Goal: Information Seeking & Learning: Understand process/instructions

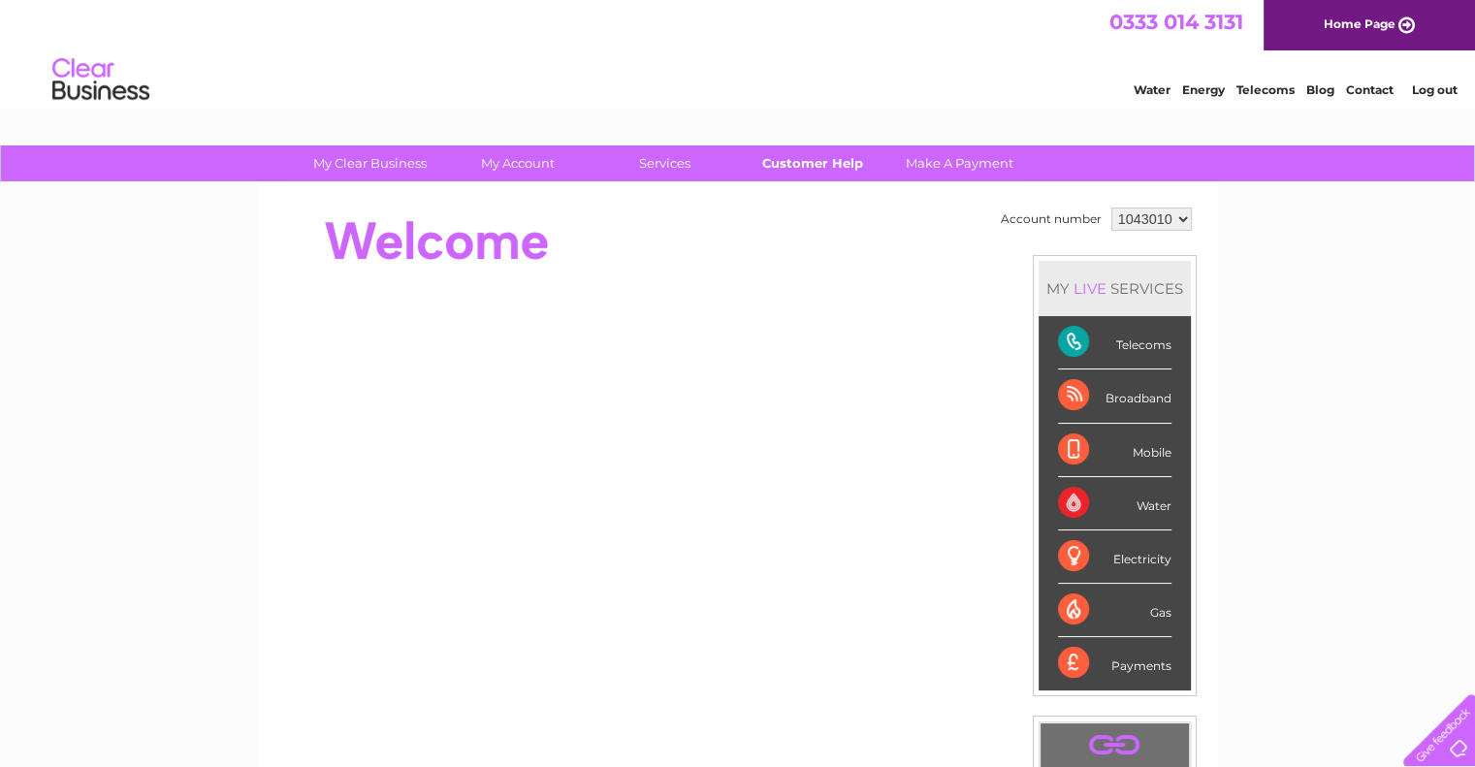
click at [792, 162] on link "Customer Help" at bounding box center [812, 164] width 160 height 36
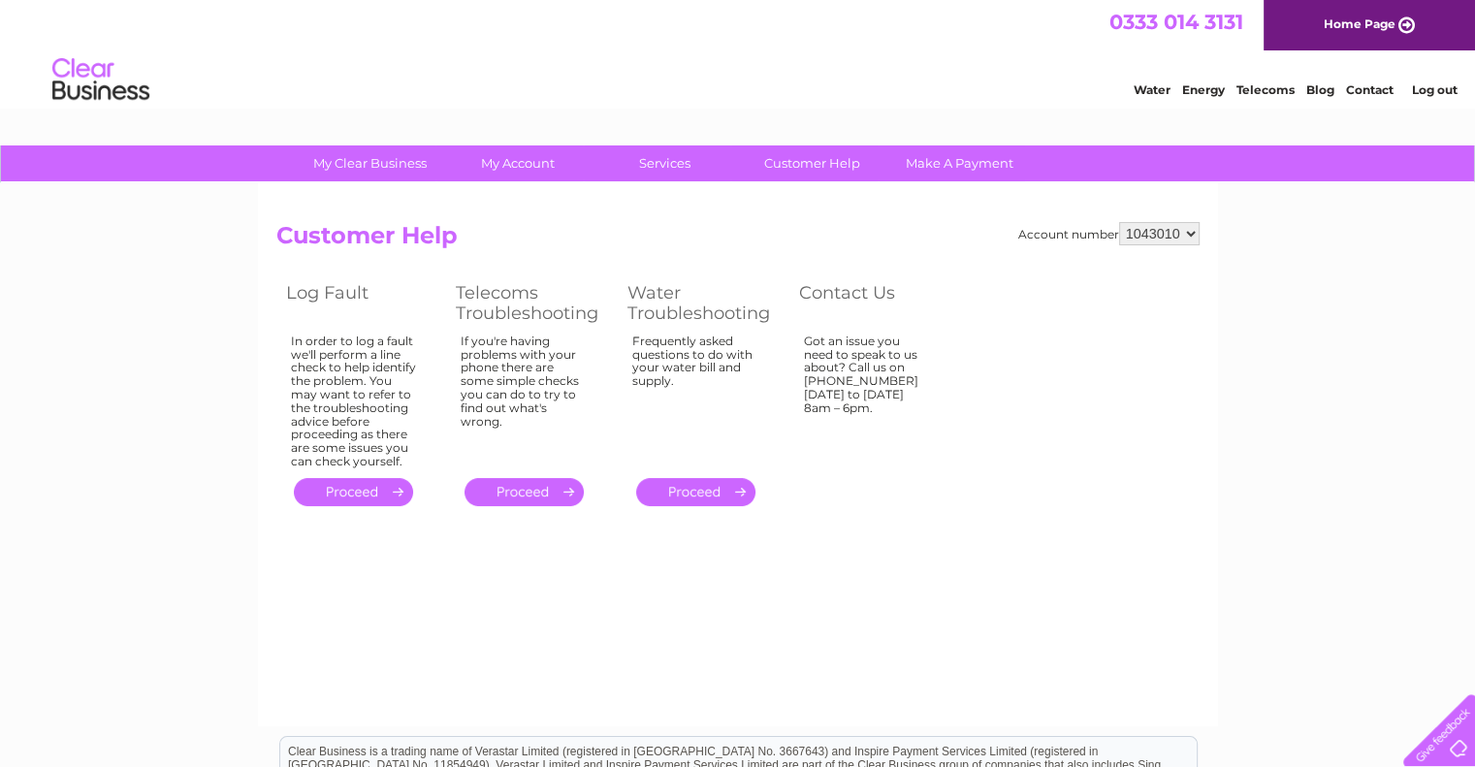
click at [329, 486] on link "." at bounding box center [353, 492] width 119 height 28
click at [360, 494] on link "." at bounding box center [353, 492] width 119 height 28
click at [324, 488] on link "." at bounding box center [353, 492] width 119 height 28
click at [1195, 232] on select "1043010" at bounding box center [1159, 233] width 81 height 23
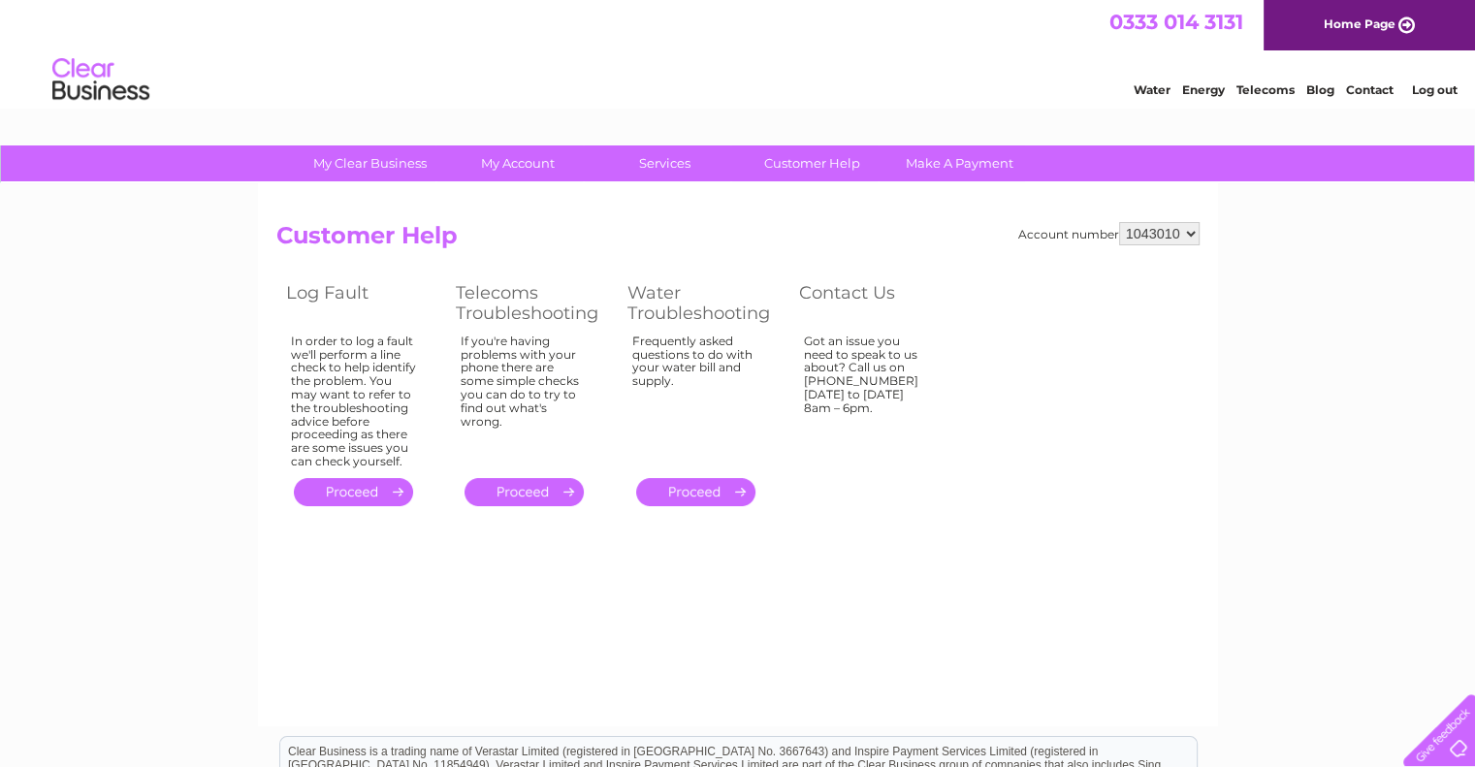
click at [361, 490] on link "." at bounding box center [353, 492] width 119 height 28
click at [349, 484] on link "." at bounding box center [353, 492] width 119 height 28
click at [1191, 236] on select "1043010" at bounding box center [1159, 233] width 81 height 23
click at [1119, 222] on select "1043010" at bounding box center [1159, 233] width 81 height 23
click at [1447, 85] on link "Log out" at bounding box center [1434, 89] width 46 height 15
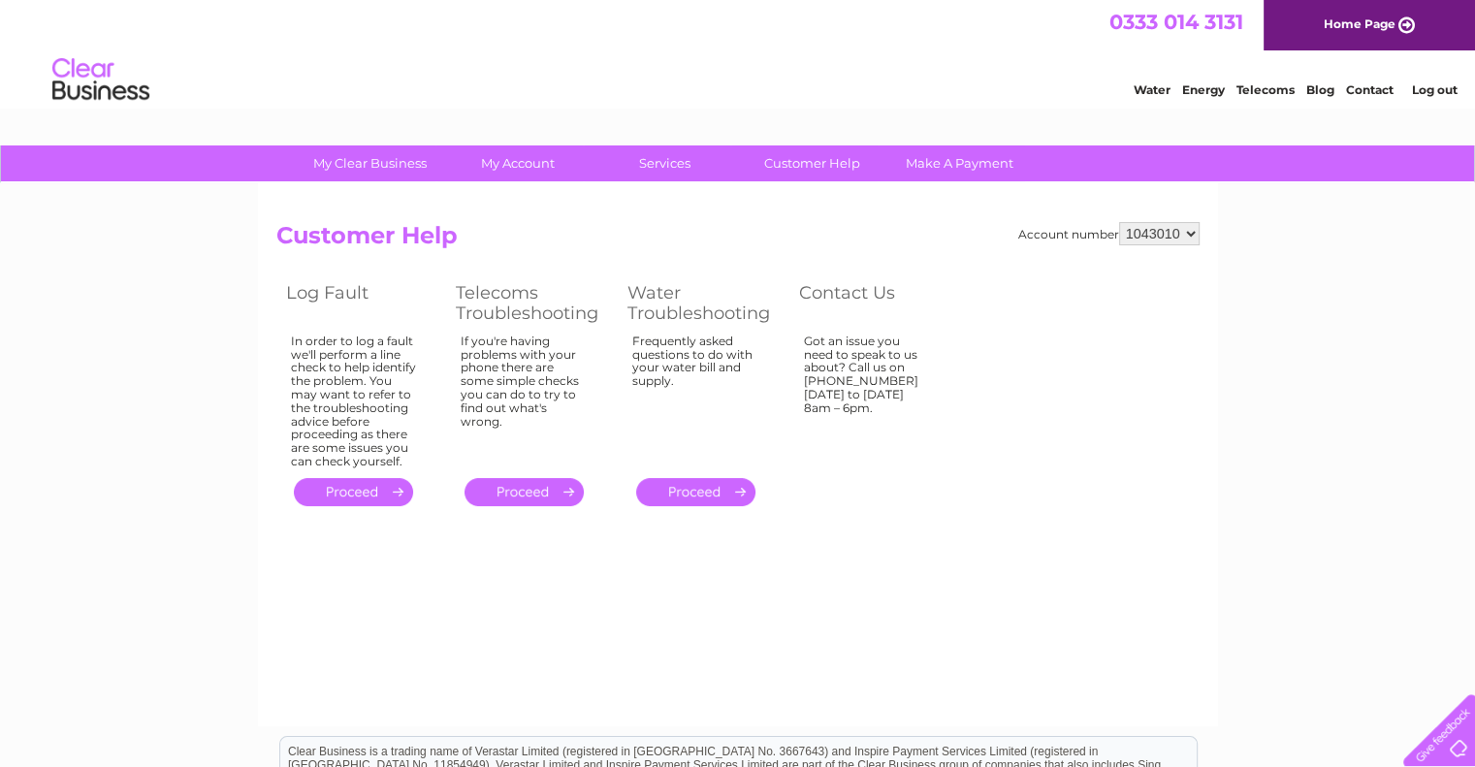
click at [1437, 90] on link "Log out" at bounding box center [1434, 89] width 46 height 15
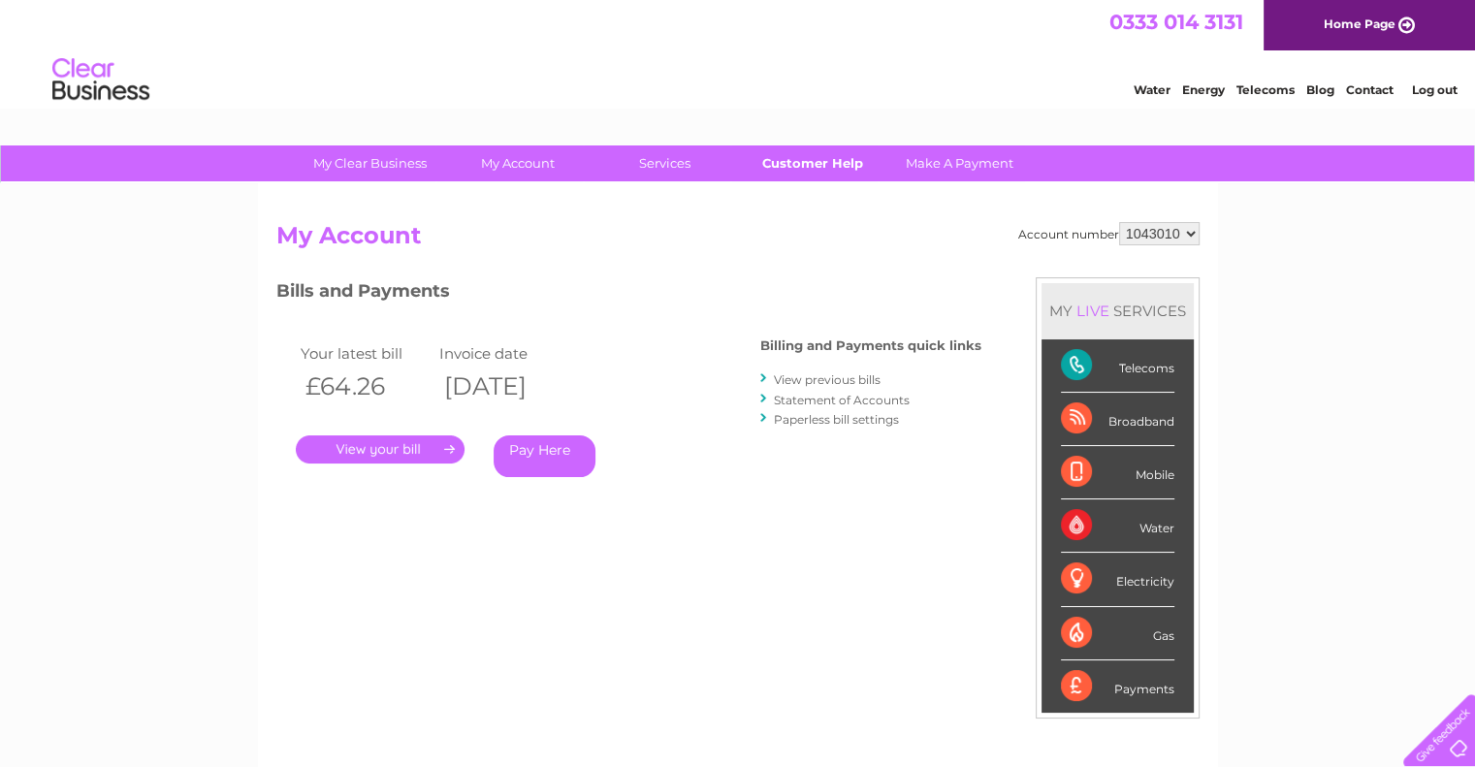
click at [792, 158] on link "Customer Help" at bounding box center [812, 164] width 160 height 36
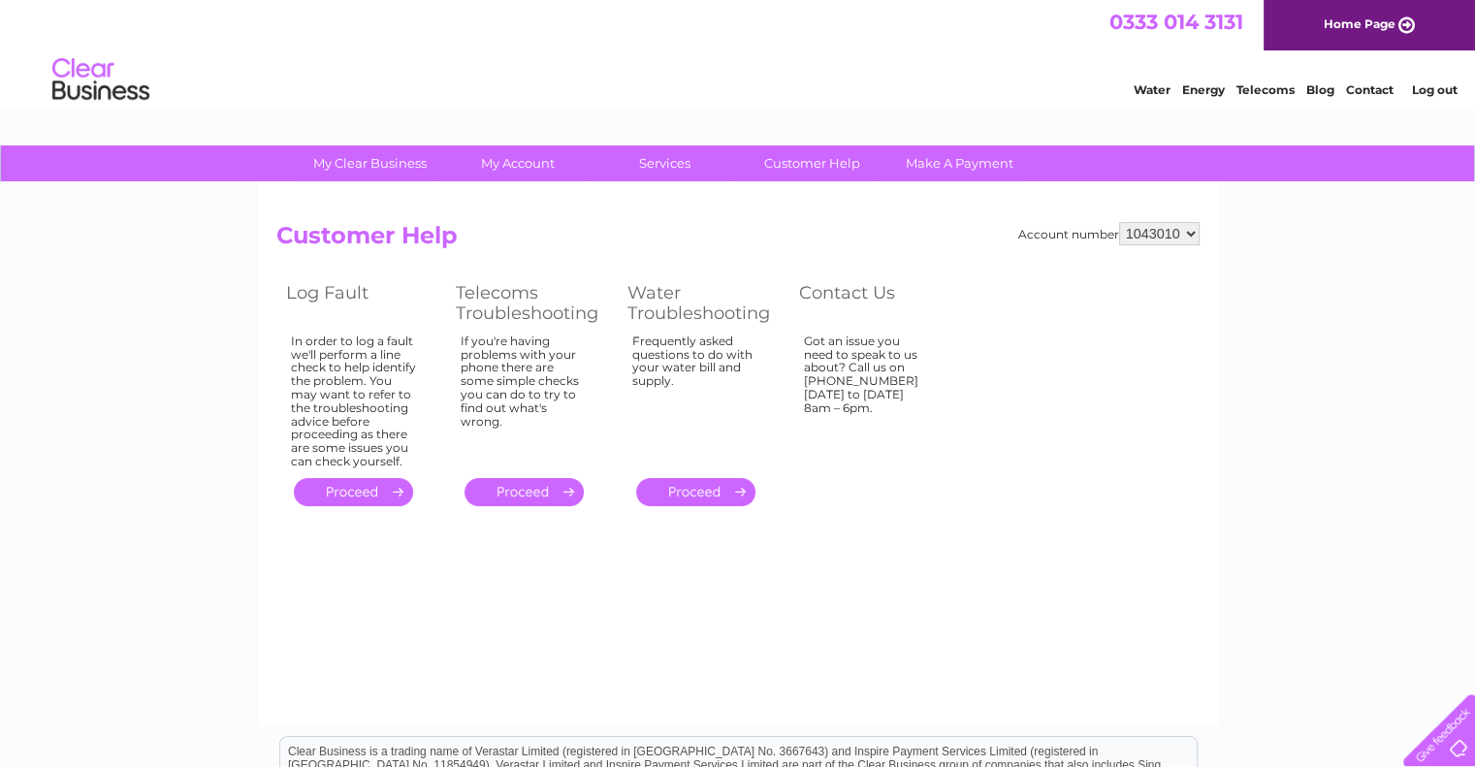
click at [334, 484] on link "." at bounding box center [353, 492] width 119 height 28
click at [531, 486] on link "." at bounding box center [524, 492] width 119 height 28
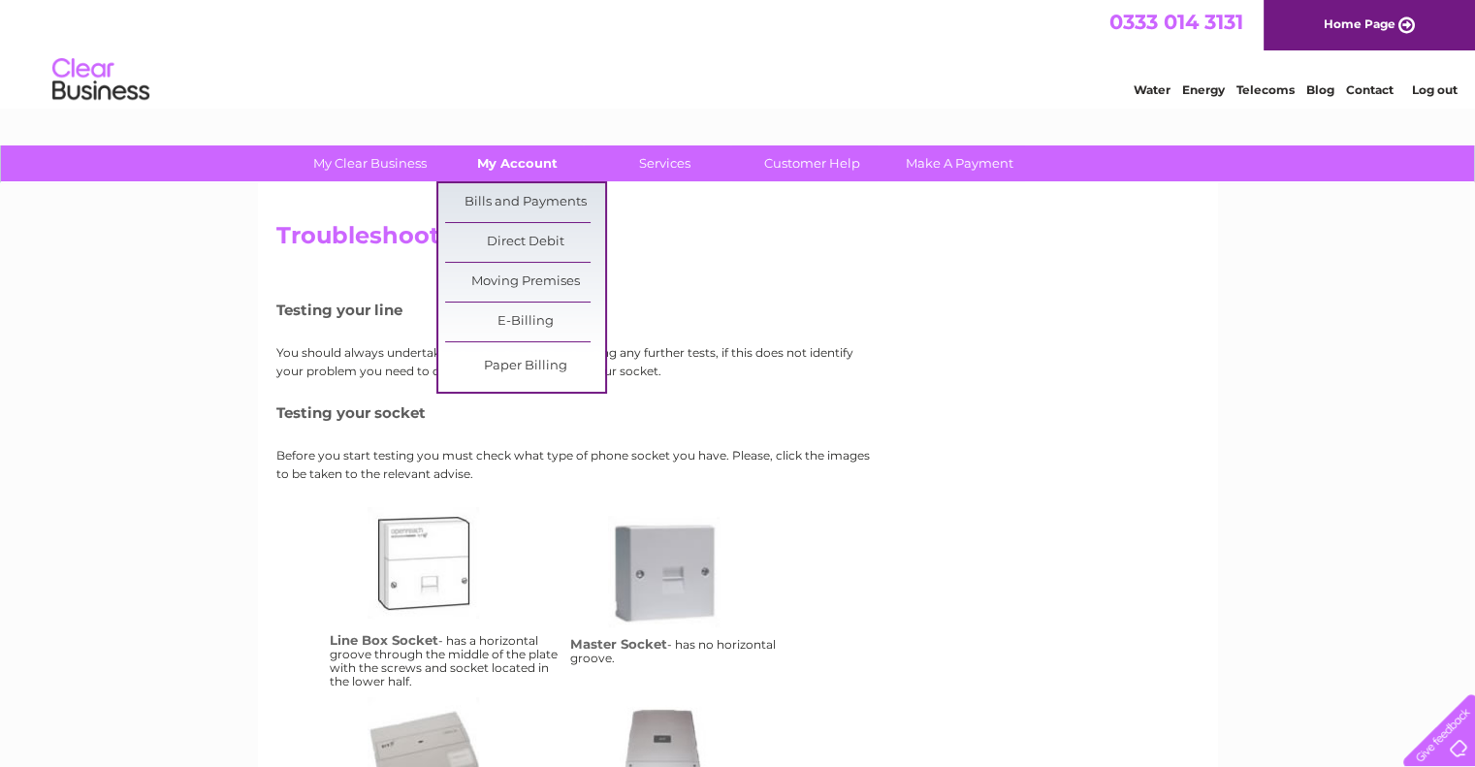
click at [535, 170] on link "My Account" at bounding box center [518, 164] width 160 height 36
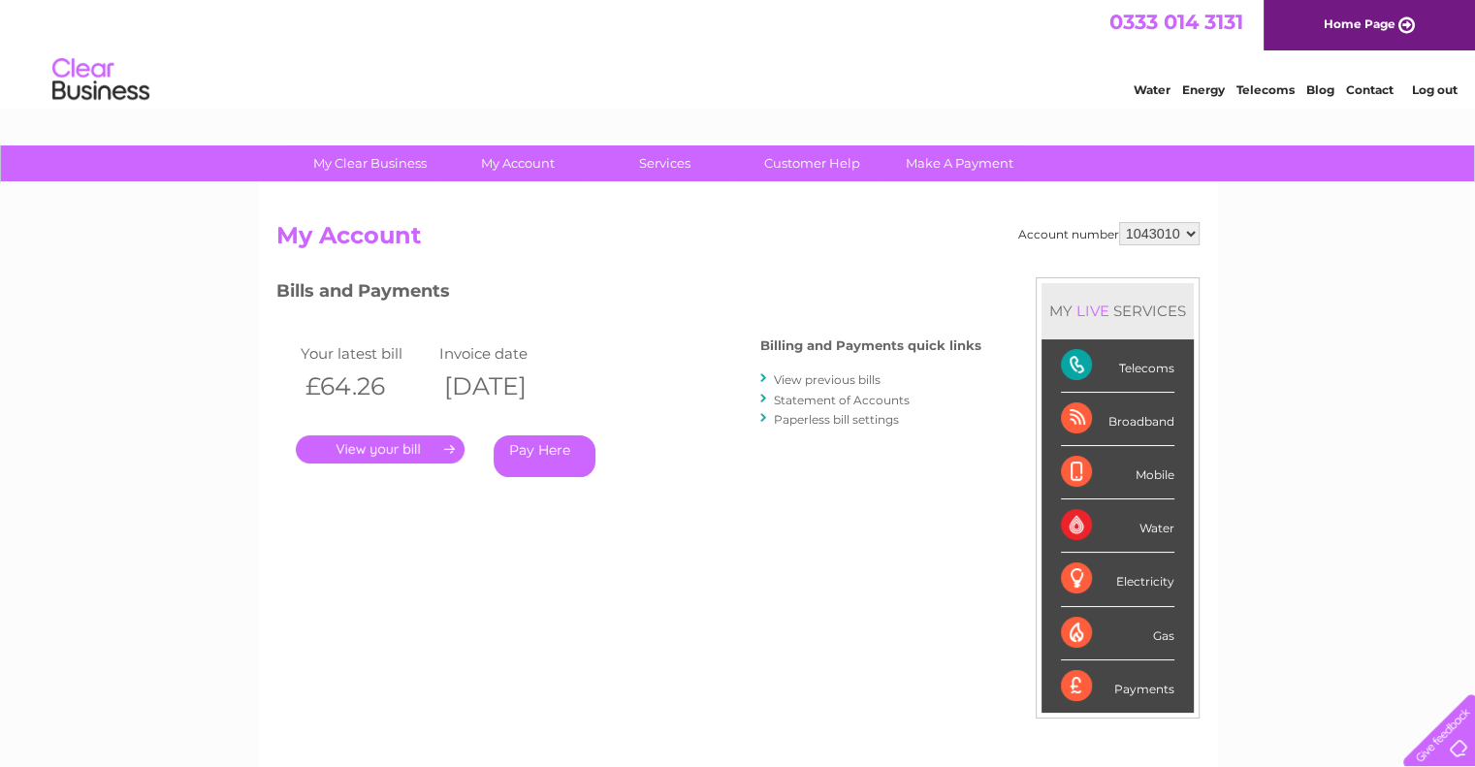
click at [1354, 24] on link "Home Page" at bounding box center [1369, 25] width 211 height 50
